Goal: Task Accomplishment & Management: Use online tool/utility

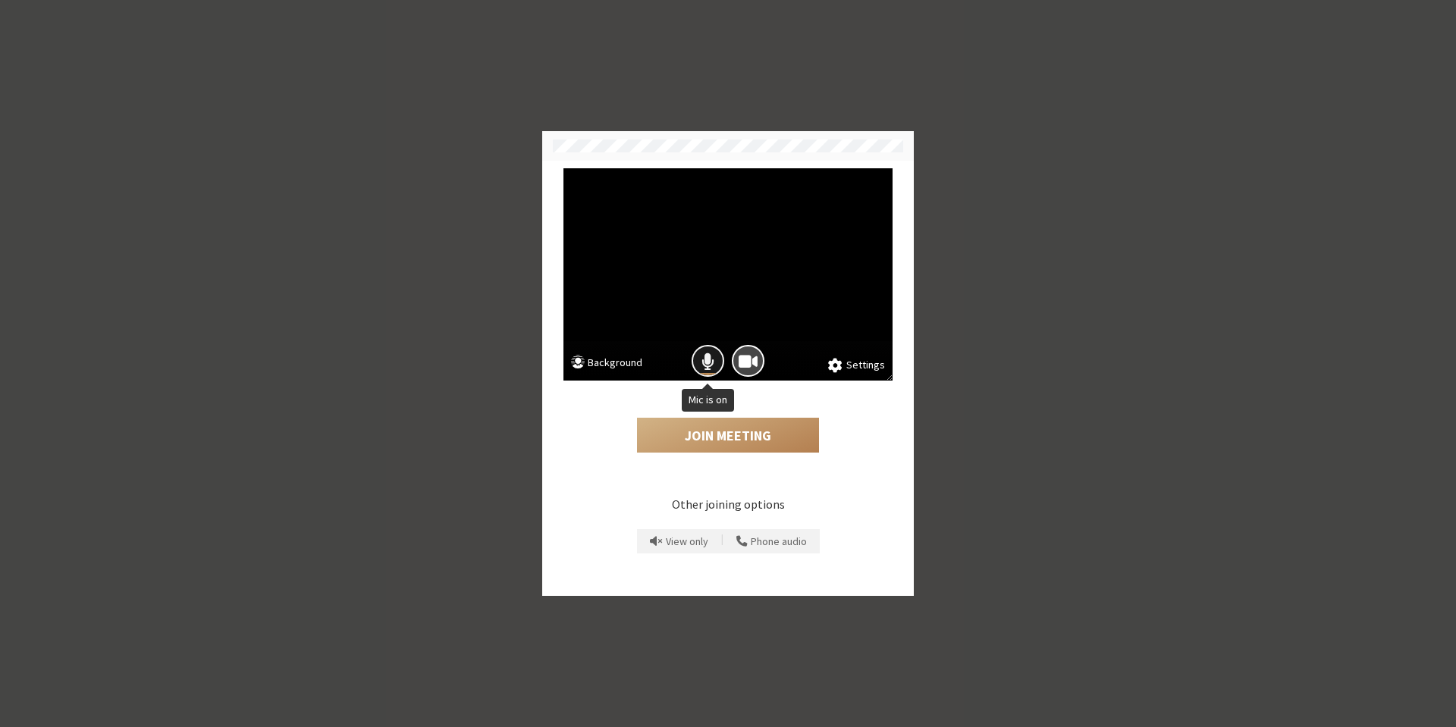
click at [712, 362] on span "Mic is on" at bounding box center [707, 361] width 13 height 20
click at [714, 436] on button "Join Meeting" at bounding box center [728, 435] width 182 height 35
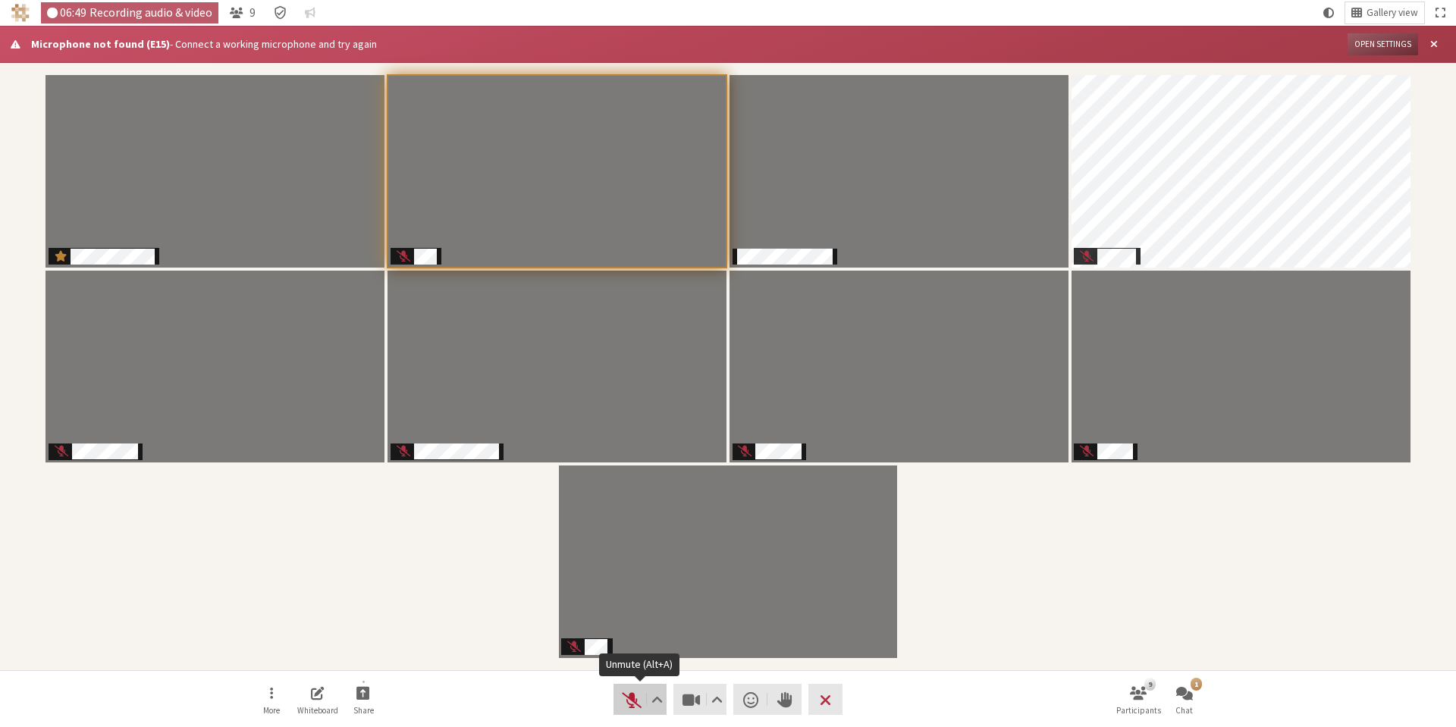
click at [622, 709] on span "Unmute (Alt+A)" at bounding box center [631, 699] width 21 height 21
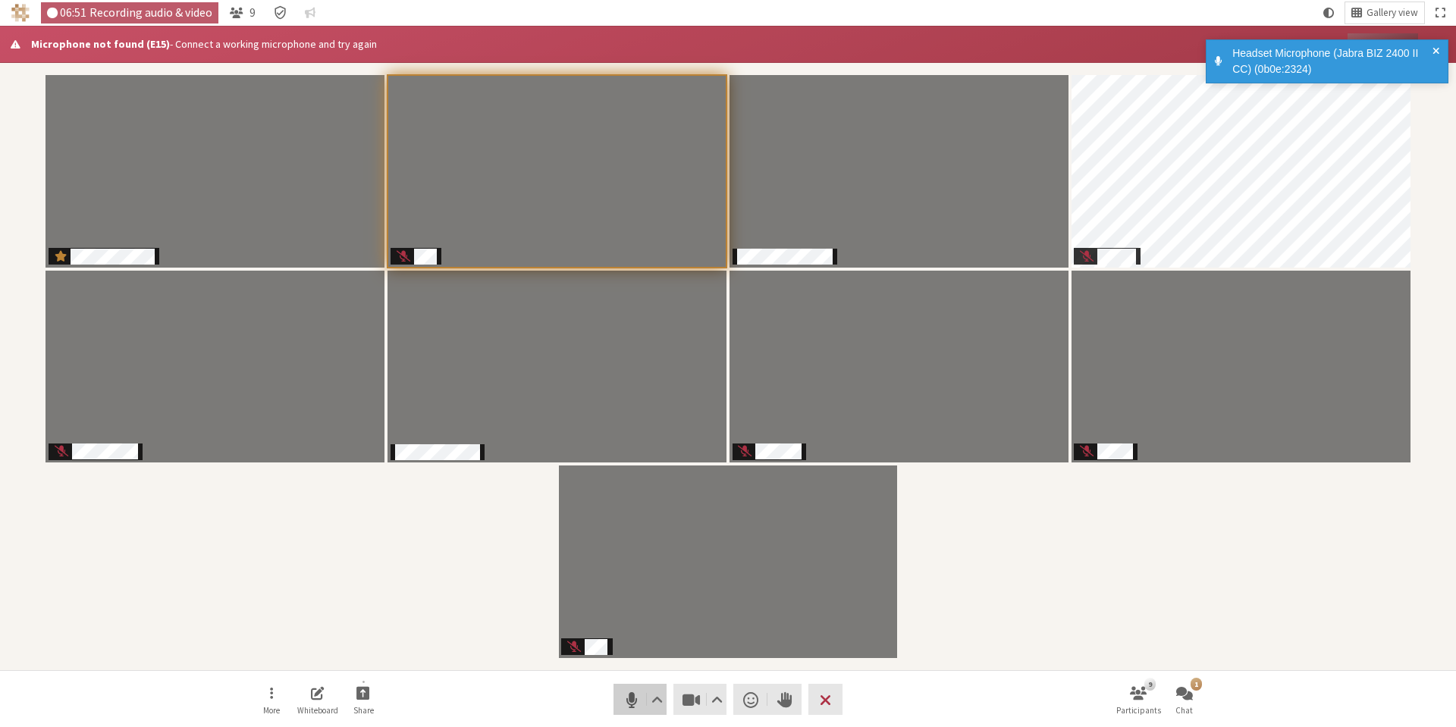
click at [625, 706] on span "Mute (Alt+A)" at bounding box center [631, 699] width 21 height 21
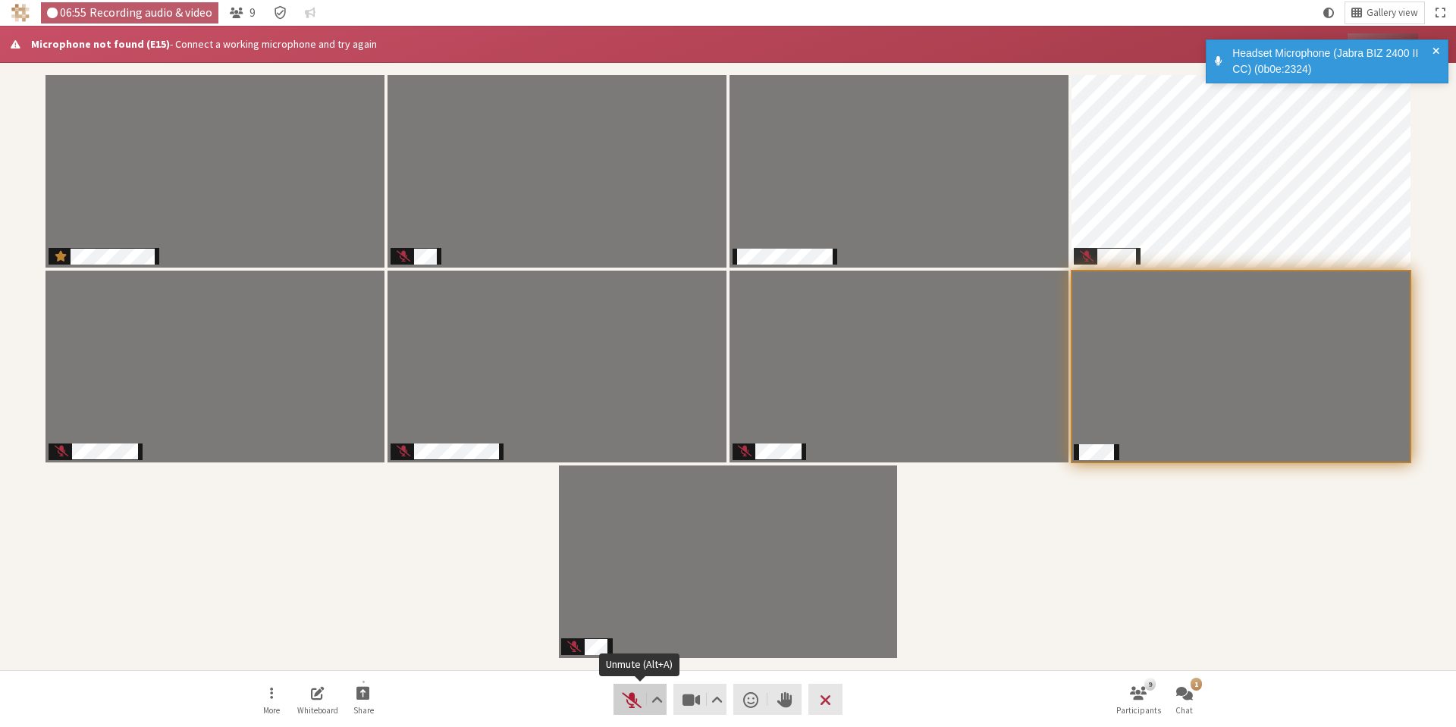
click at [629, 703] on span "Unmute (Alt+A)" at bounding box center [631, 699] width 21 height 21
click at [634, 709] on span "Mute (Alt+A)" at bounding box center [631, 699] width 21 height 21
click at [628, 698] on span "Unmute (Alt+A)" at bounding box center [631, 699] width 21 height 21
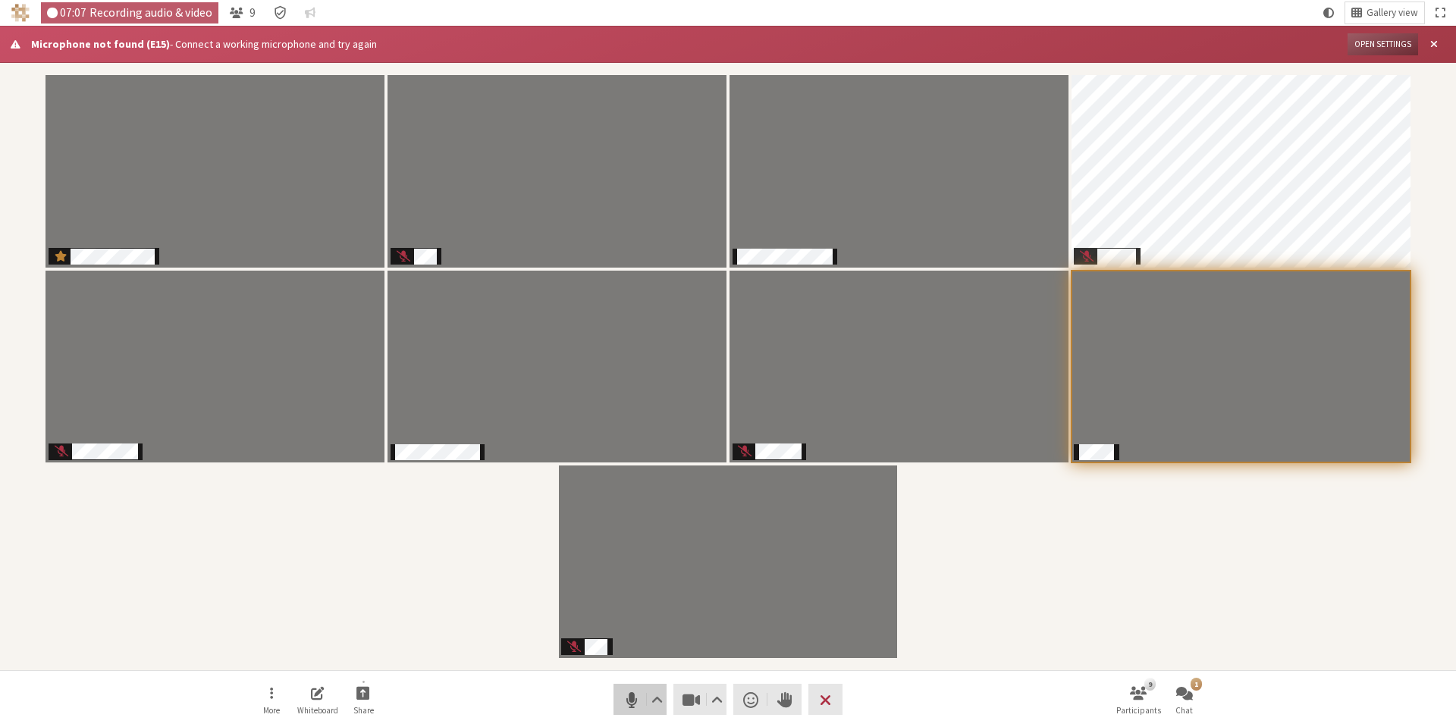
click at [625, 705] on span "Mute (Alt+A)" at bounding box center [631, 699] width 21 height 21
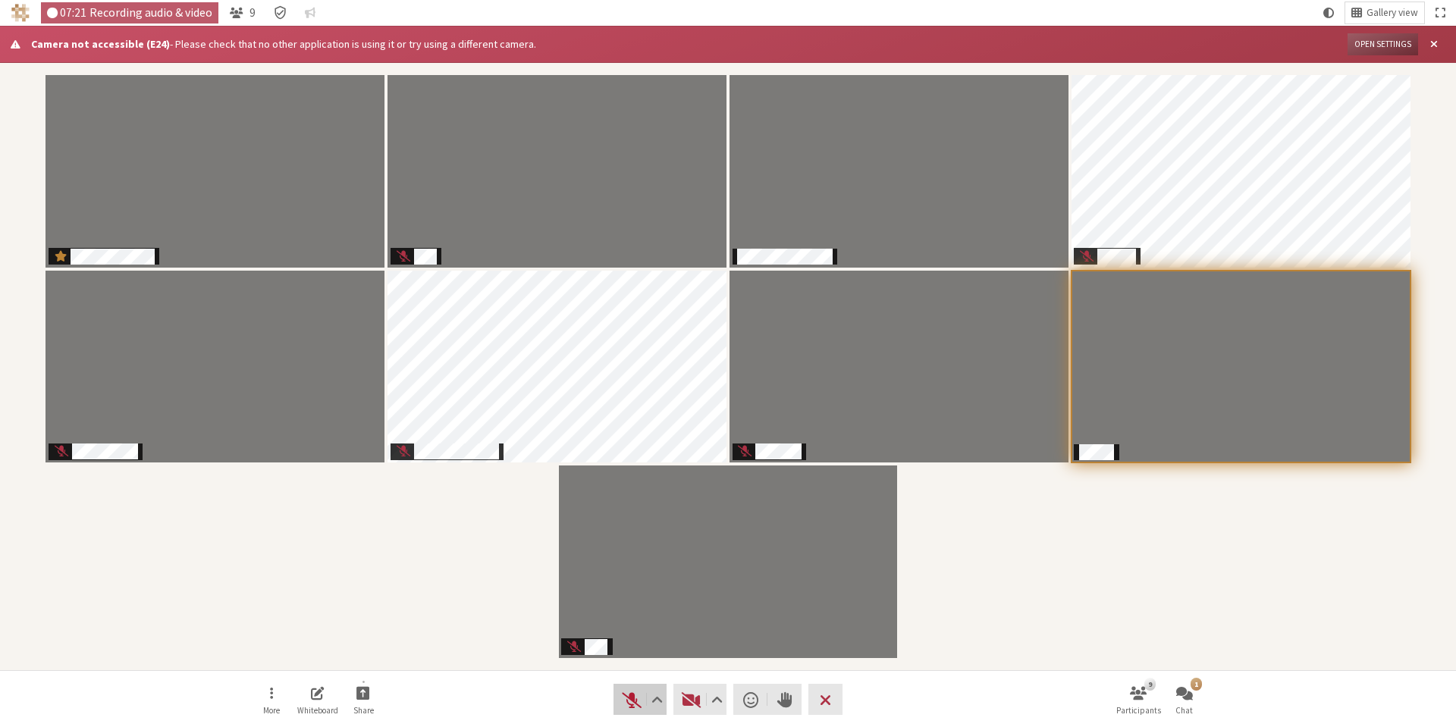
click at [633, 701] on span "Unmute (Alt+A)" at bounding box center [631, 699] width 21 height 21
click at [632, 707] on span "Unmute (Alt+A)" at bounding box center [631, 699] width 21 height 21
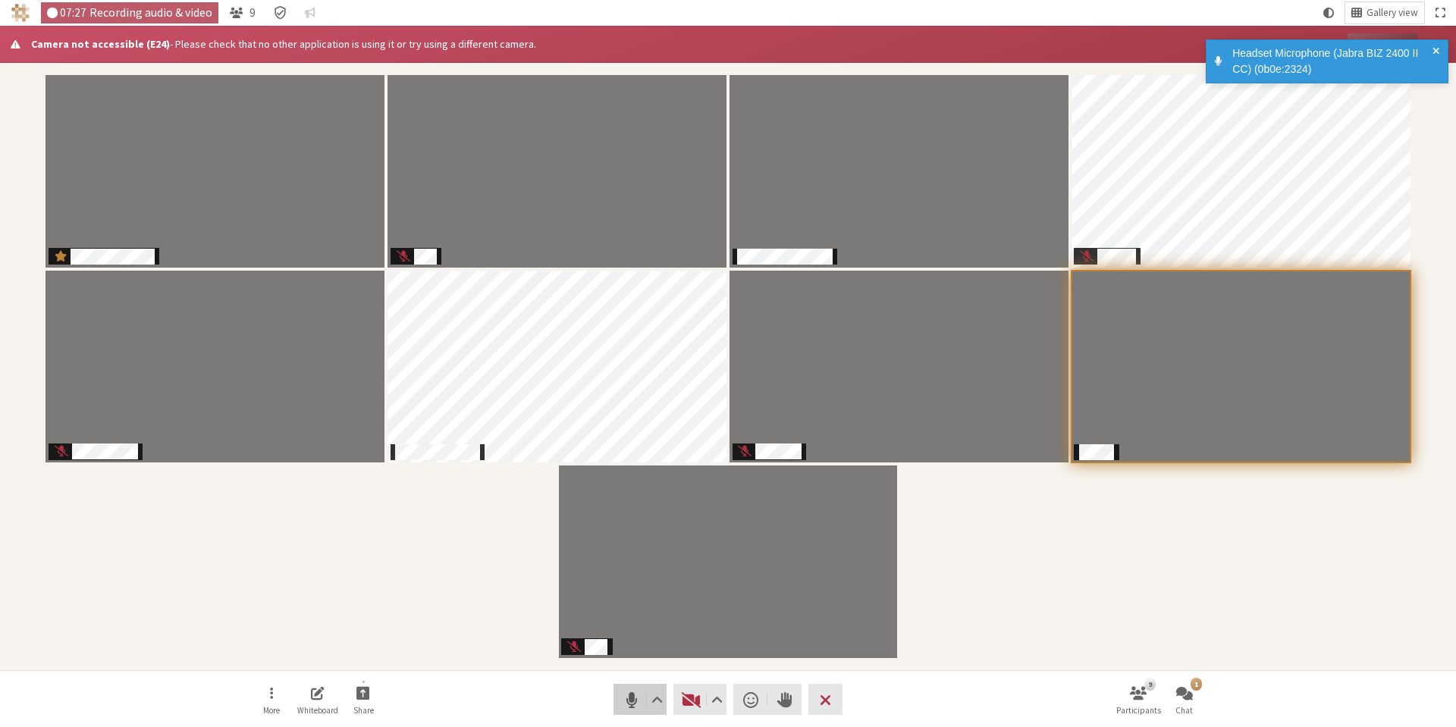
click at [626, 699] on span "Mute (Alt+A)" at bounding box center [631, 699] width 21 height 21
click at [626, 699] on span "Unmute (Alt+A)" at bounding box center [631, 699] width 21 height 21
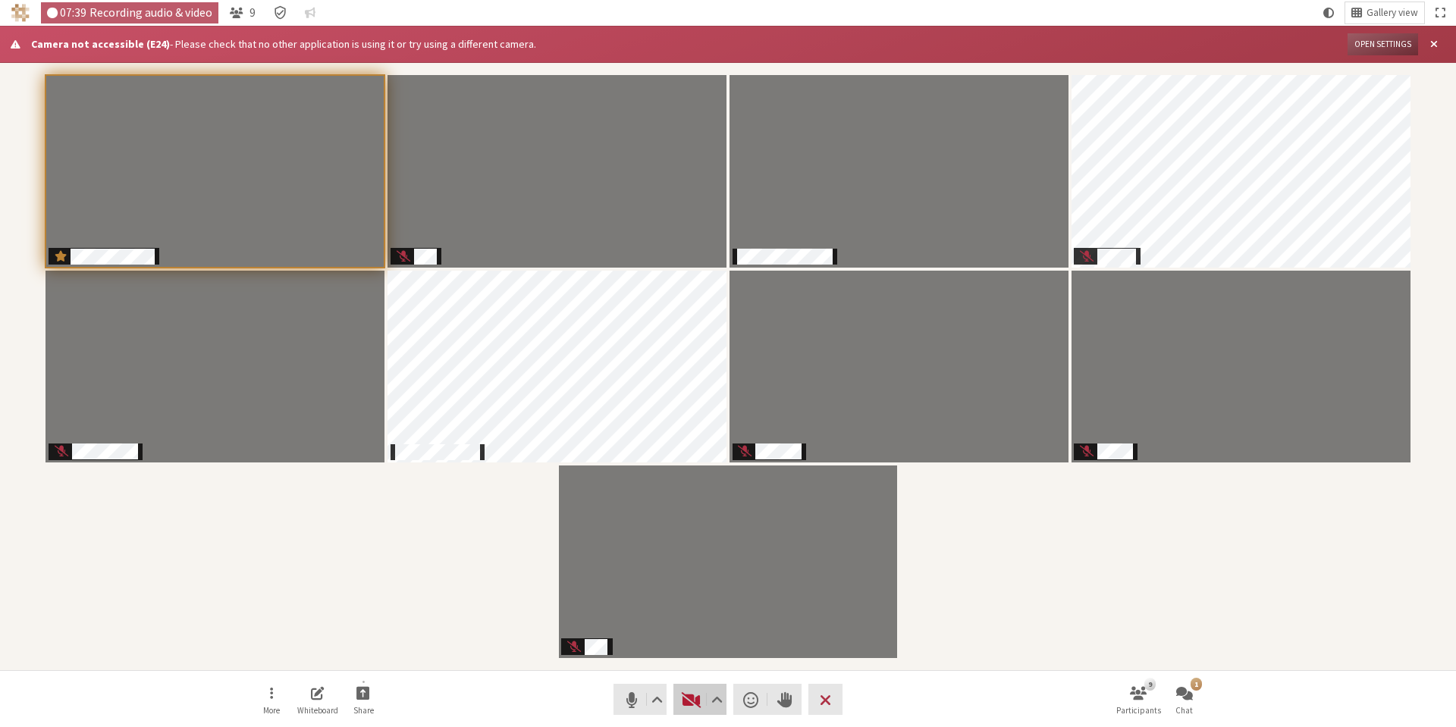
click at [684, 701] on span "Start video (Alt+V)" at bounding box center [691, 699] width 21 height 21
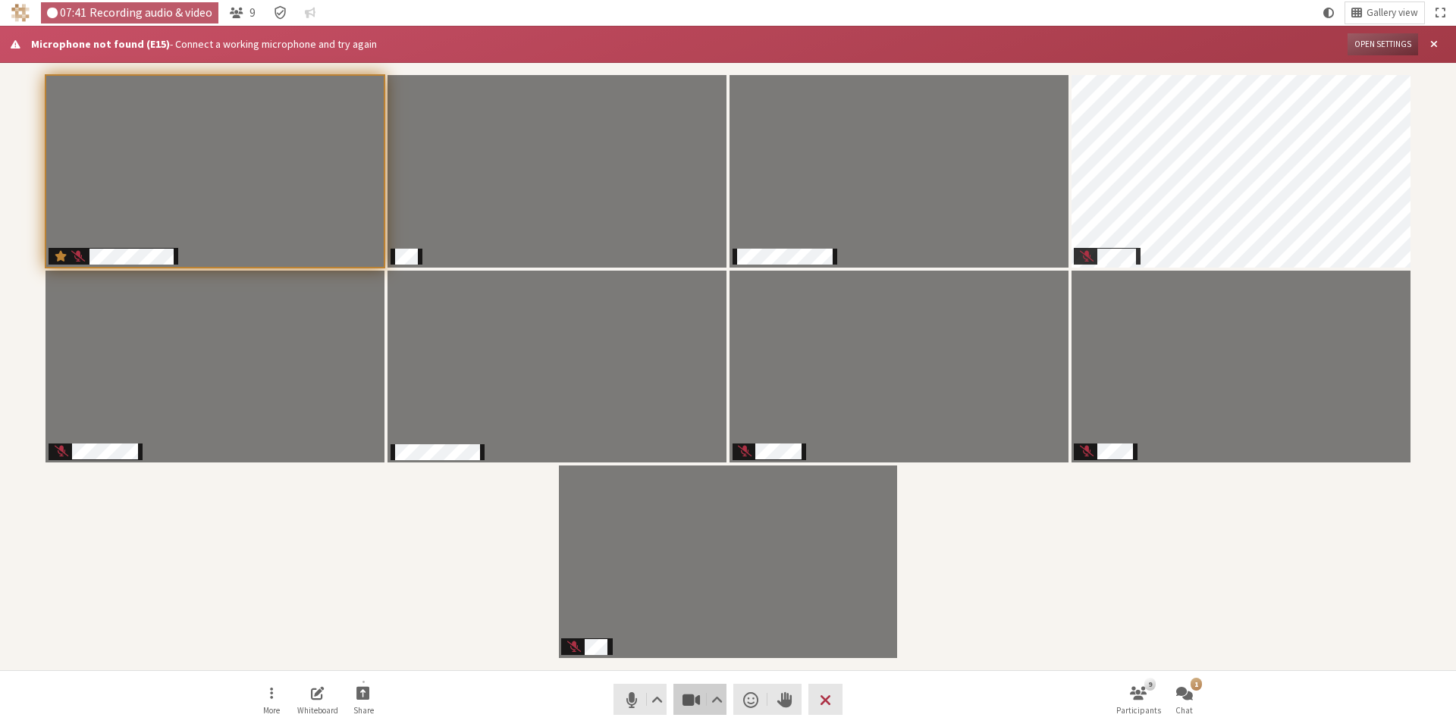
click at [689, 705] on span "Stop video (Alt+V)" at bounding box center [691, 699] width 21 height 21
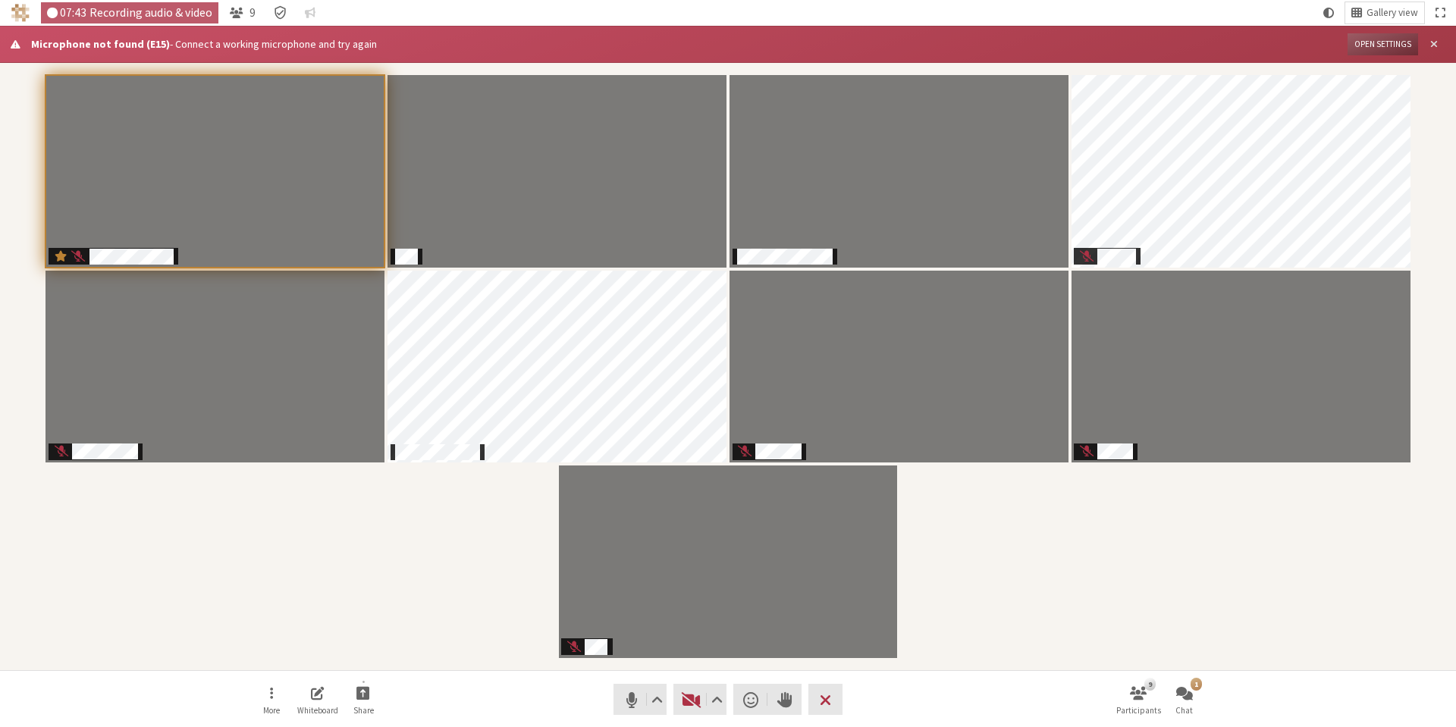
click at [1434, 46] on span "Close alert" at bounding box center [1434, 44] width 8 height 11
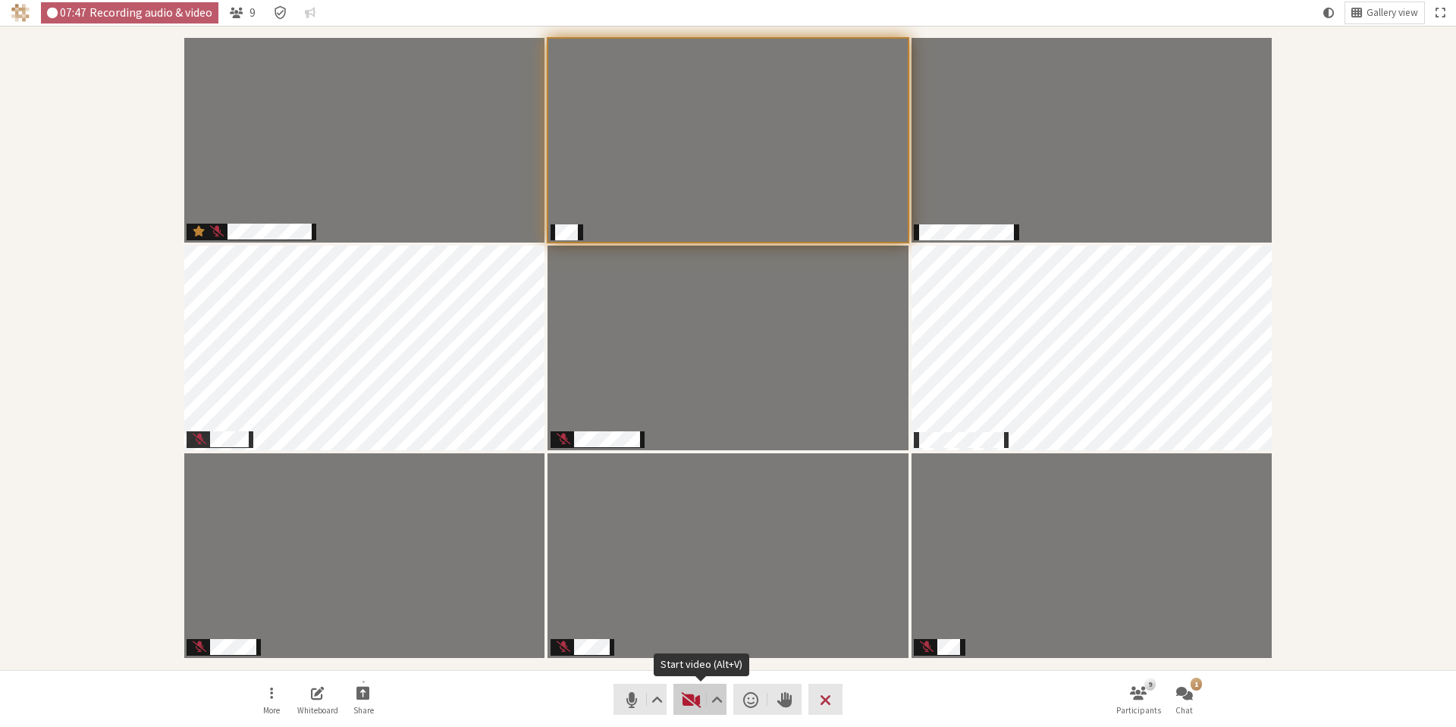
click at [693, 703] on span "Start video (Alt+V)" at bounding box center [691, 699] width 21 height 21
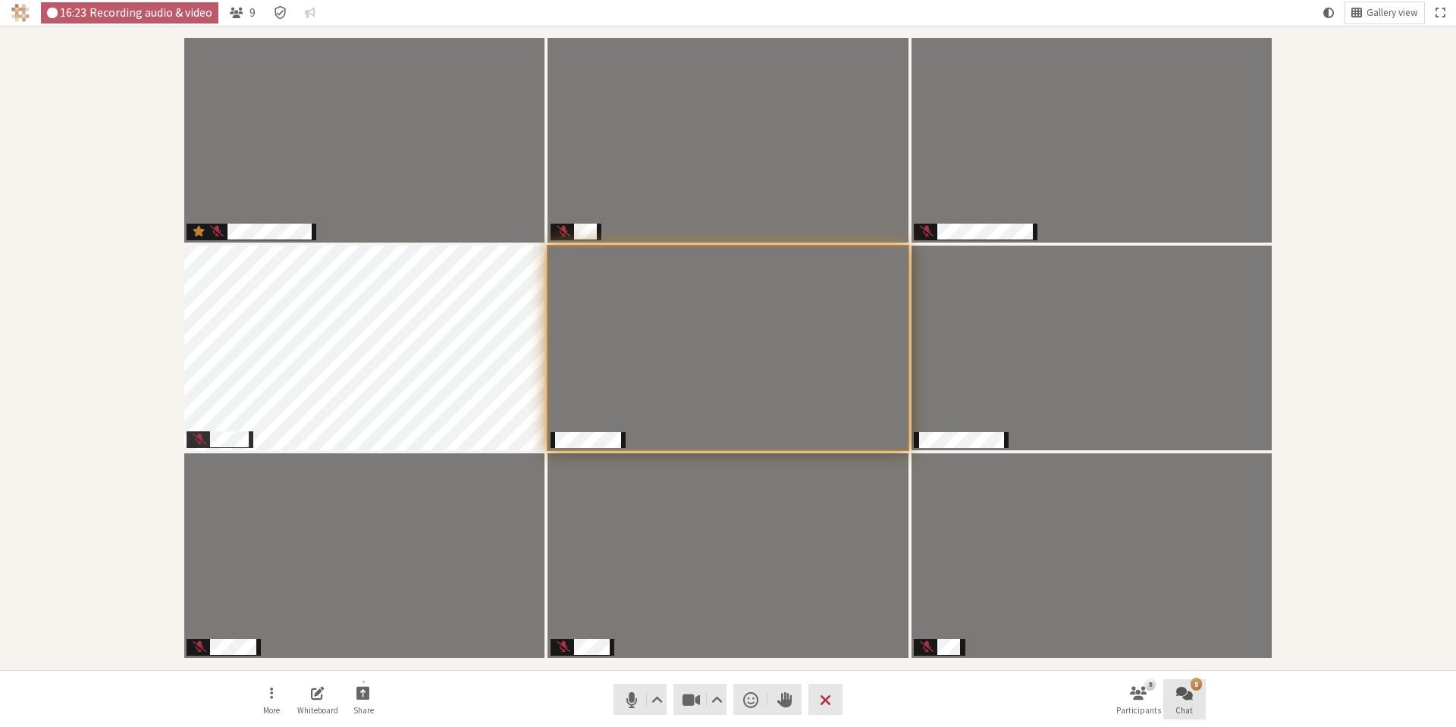
click at [1185, 683] on button "5 Chat" at bounding box center [1184, 699] width 42 height 41
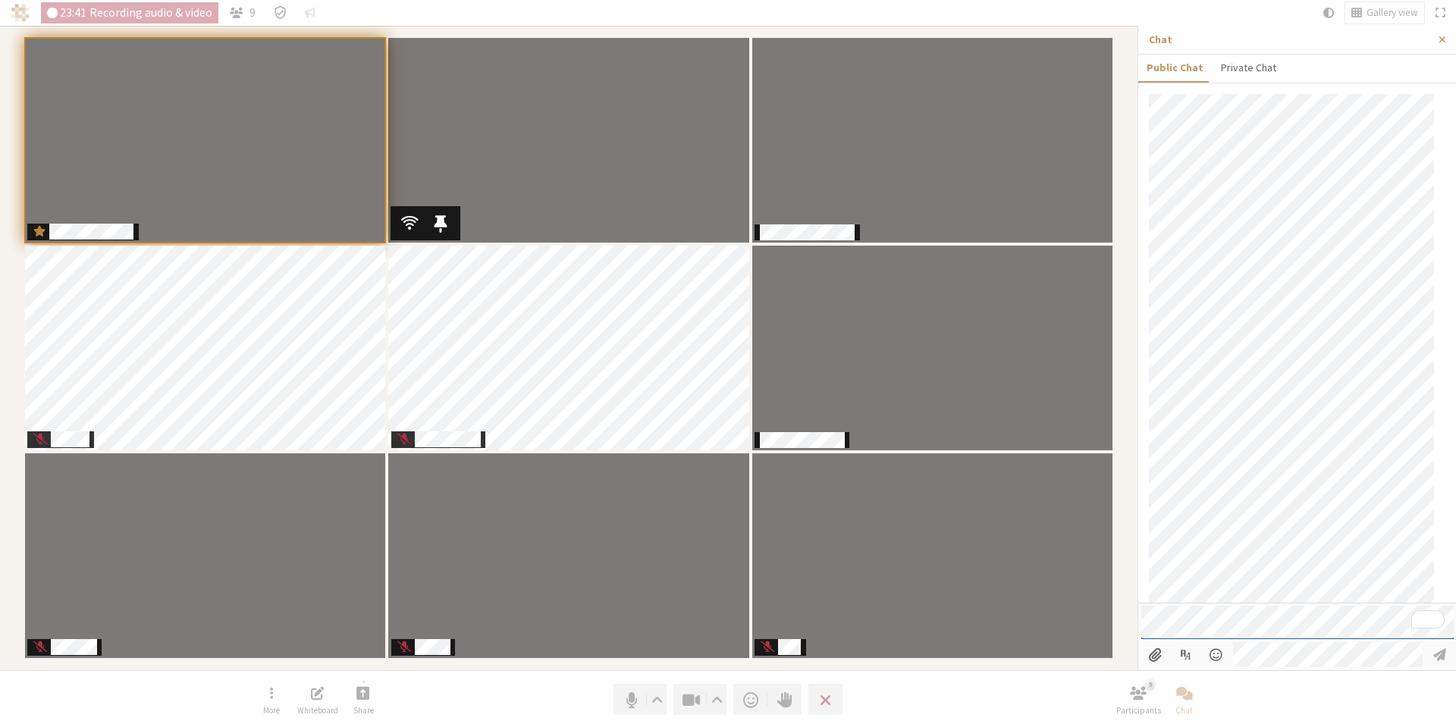
scroll to position [172, 0]
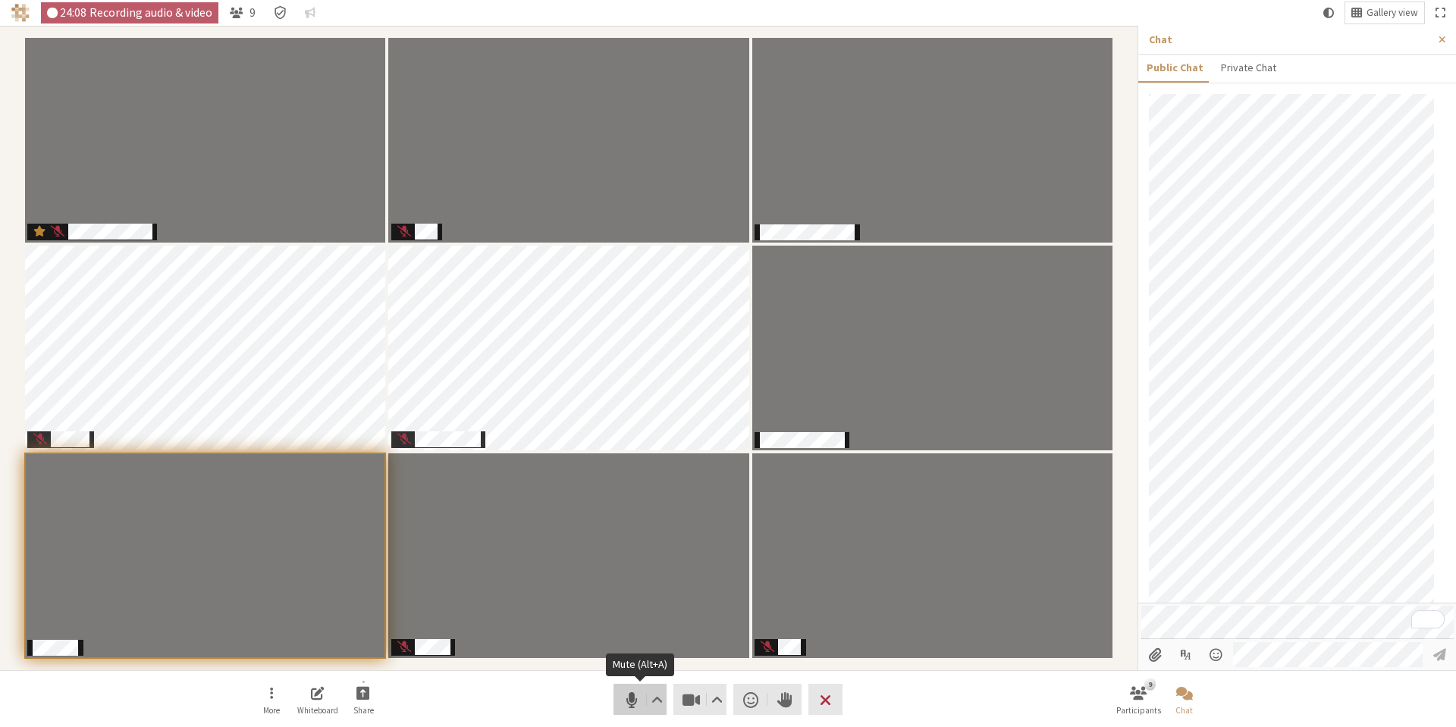
click at [633, 698] on span "Mute (Alt+A)" at bounding box center [631, 699] width 21 height 21
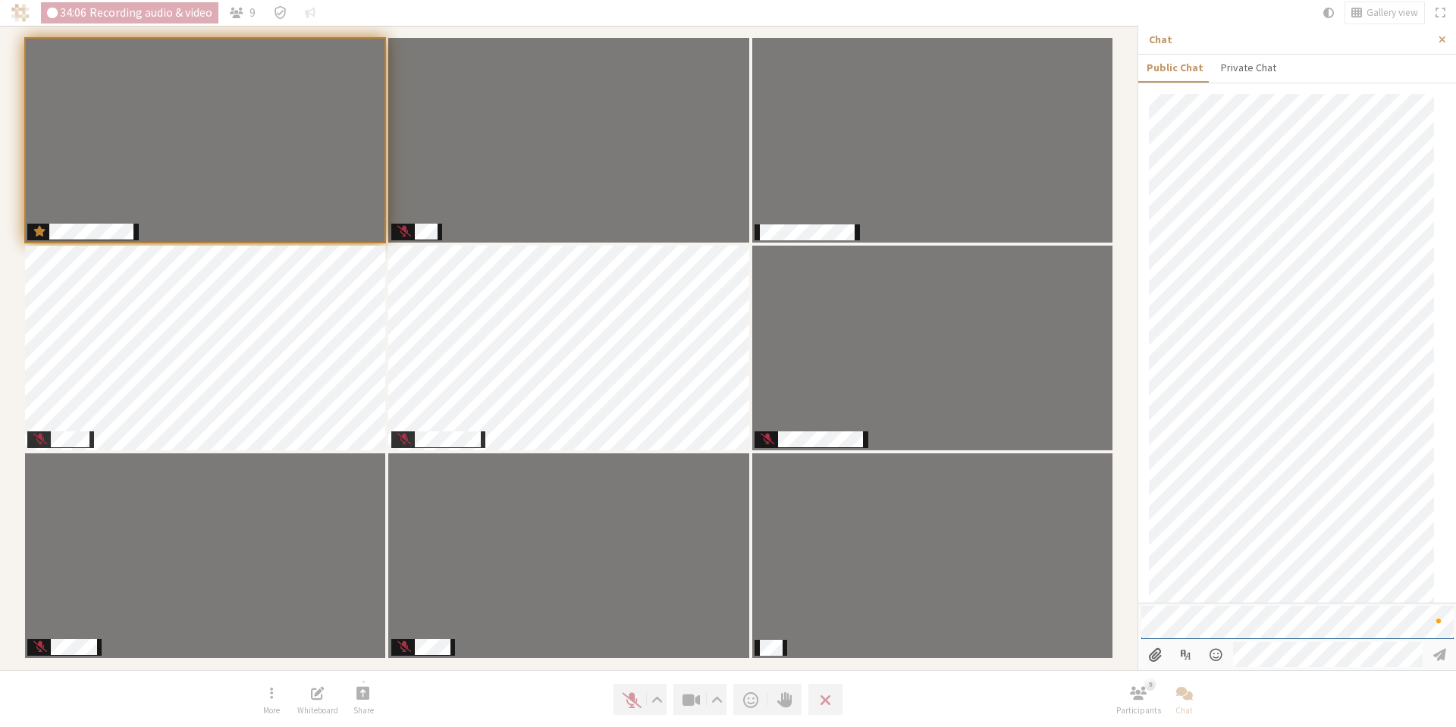
scroll to position [588, 0]
